Goal: Task Accomplishment & Management: Manage account settings

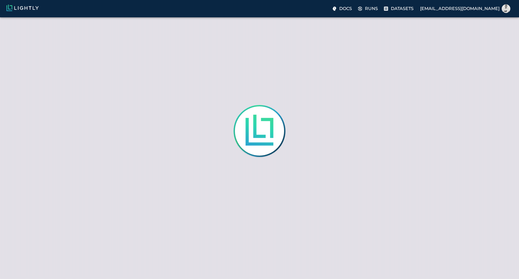
click at [347, 177] on div at bounding box center [259, 139] width 519 height 279
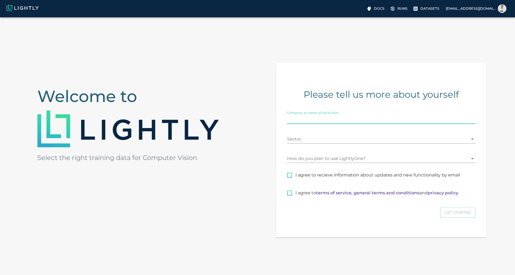
click at [311, 124] on input "Company or name of institution" at bounding box center [381, 119] width 189 height 9
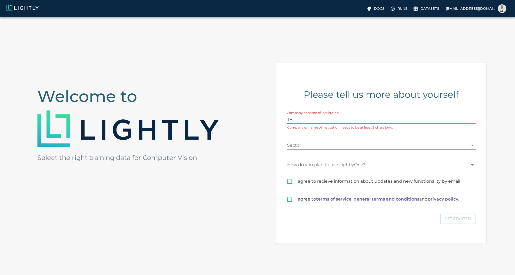
type input "TERRA ROBOTICS P.C."
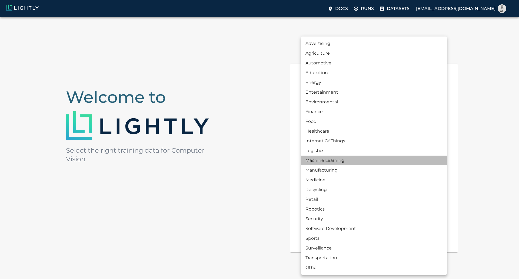
click at [321, 165] on li "Machine Learning" at bounding box center [374, 160] width 146 height 10
type input "MACHINE_LEARNING"
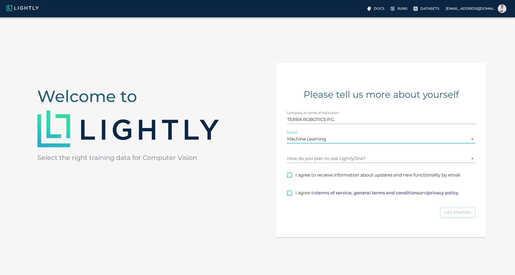
click at [328, 170] on body "Docs Runs Datasets p.katsileros@terrarobotics.io Welcome to Select the right tr…" at bounding box center [257, 154] width 515 height 274
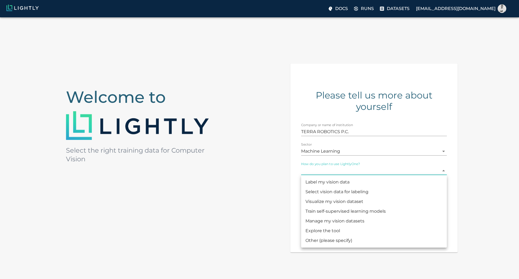
click at [325, 190] on li "Select vision data for labeling" at bounding box center [374, 192] width 146 height 10
type input "SELECTING"
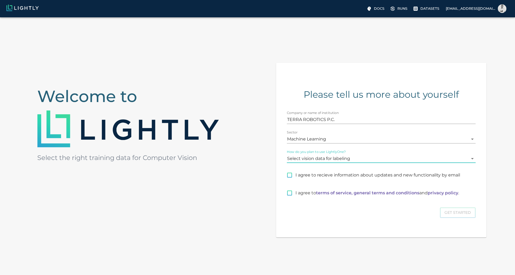
click at [295, 198] on input "I agree to terms of service, general terms and conditions and privacy policy ." at bounding box center [289, 192] width 11 height 11
checkbox input "true"
click at [440, 218] on button "Get Started" at bounding box center [458, 212] width 36 height 11
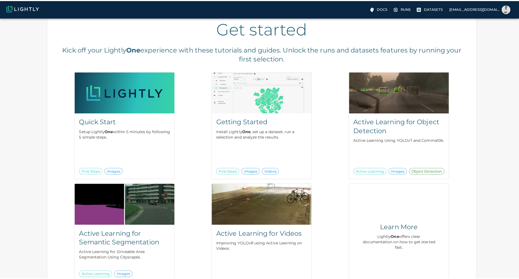
scroll to position [15, 0]
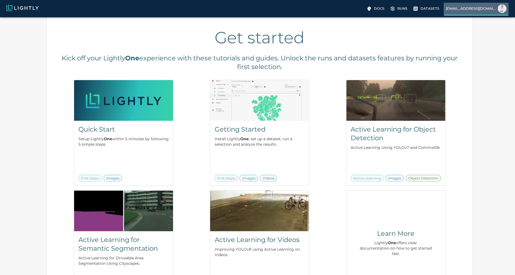
click at [447, 11] on p "p.katsileros@terrarobotics.io" at bounding box center [471, 8] width 50 height 5
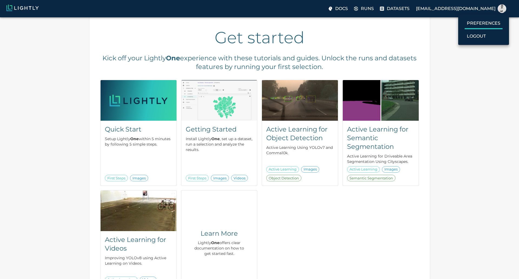
click at [482, 24] on p "Preferences" at bounding box center [484, 23] width 34 height 6
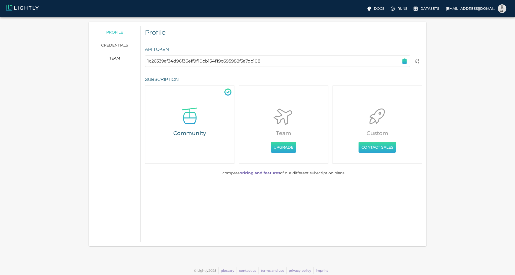
click at [403, 62] on icon "button" at bounding box center [405, 61] width 4 height 4
click at [254, 191] on div "Profile API Token 1c26339af34d96f36eff9f10cb154f19c695988f3a7dc108 Subscription…" at bounding box center [281, 132] width 281 height 220
